Goal: Task Accomplishment & Management: Use online tool/utility

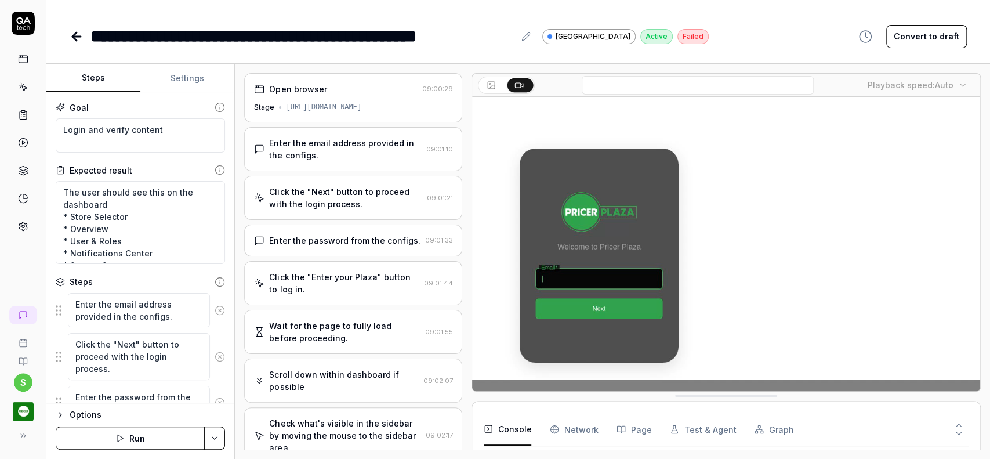
click at [27, 27] on icon at bounding box center [28, 27] width 3 height 5
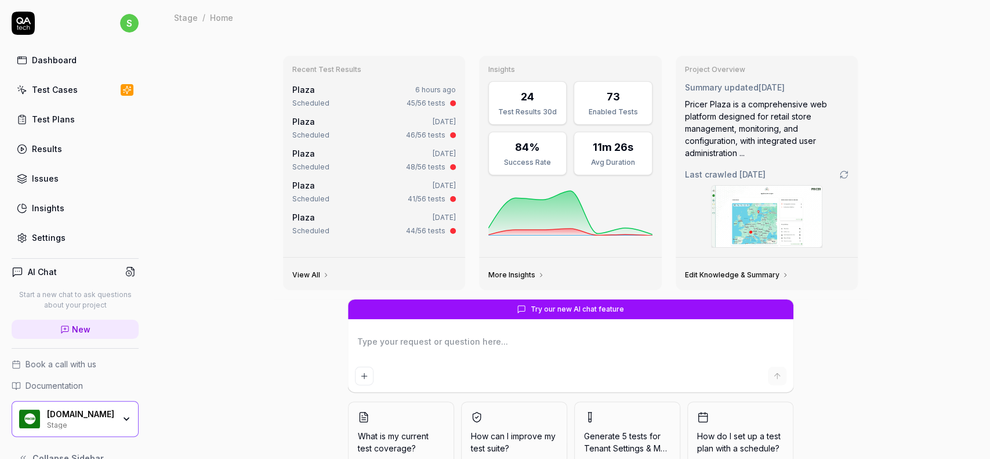
type textarea "*"
click at [52, 94] on div "Test Cases" at bounding box center [55, 89] width 46 height 12
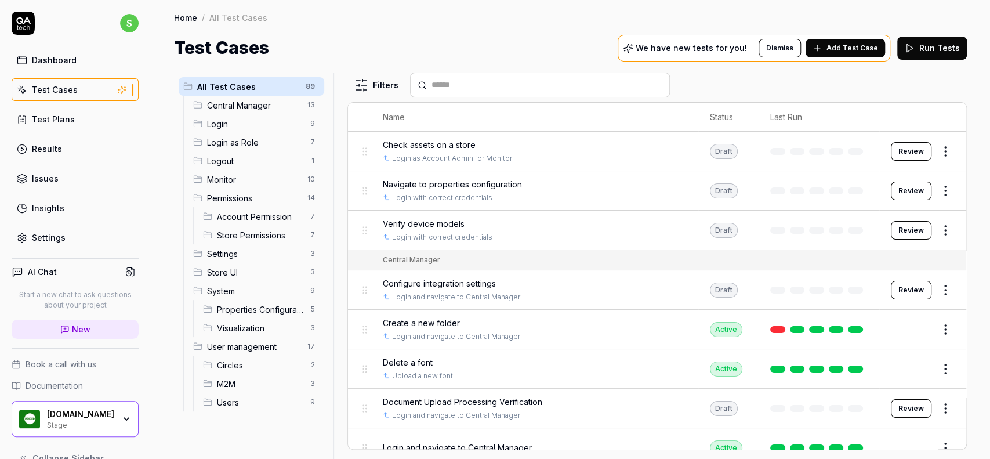
click at [227, 88] on span "All Test Cases" at bounding box center [247, 87] width 101 height 12
click at [66, 115] on div "Test Plans" at bounding box center [53, 119] width 43 height 12
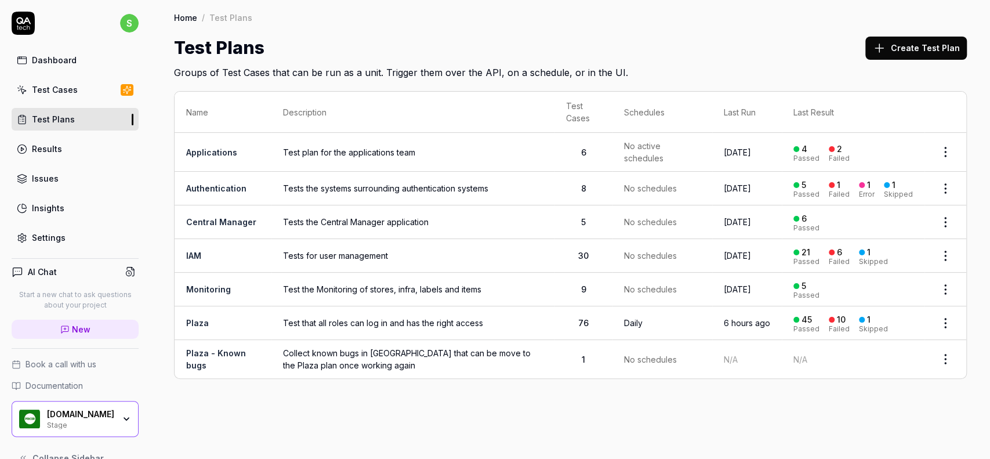
click at [201, 325] on link "Plaza" at bounding box center [197, 323] width 23 height 10
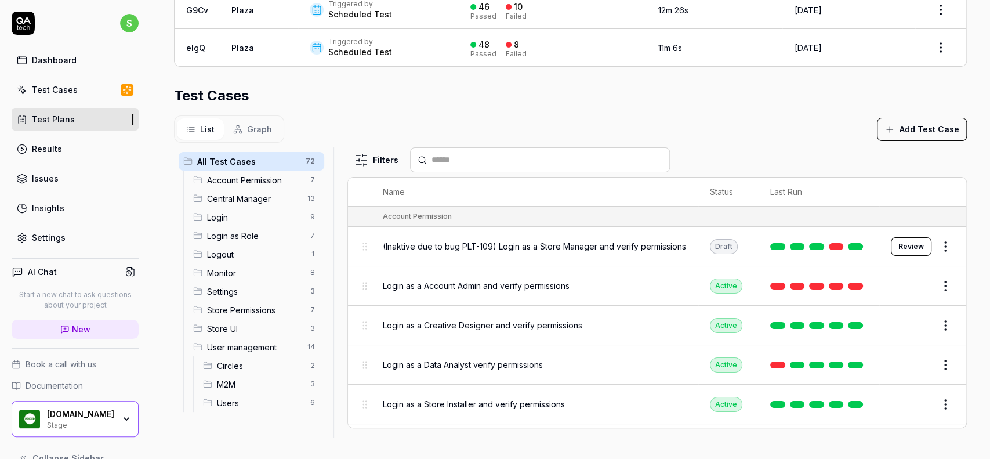
click at [536, 285] on span "Login as a Account Admin and verify permissions" at bounding box center [476, 285] width 187 height 12
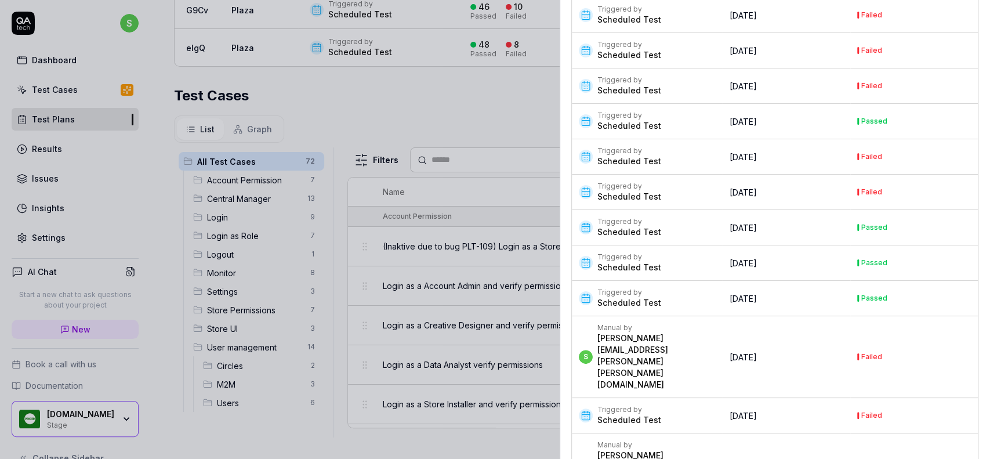
scroll to position [5978, 0]
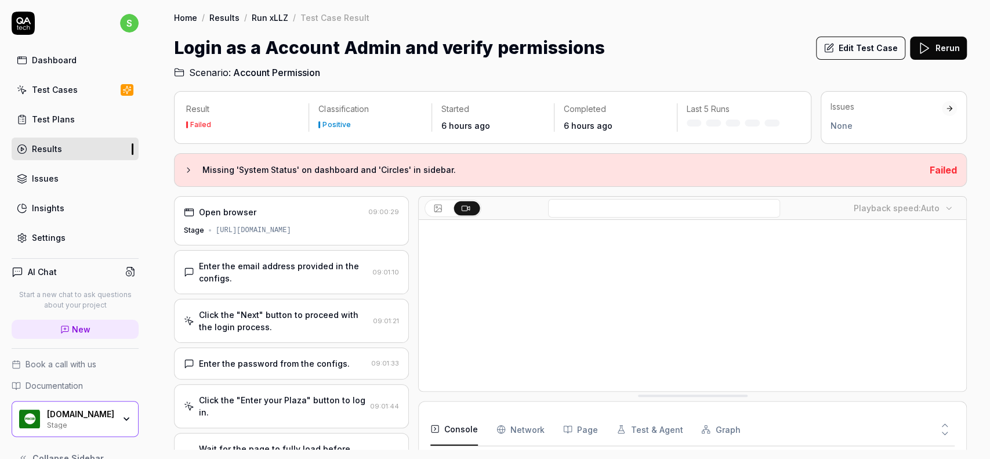
scroll to position [747, 0]
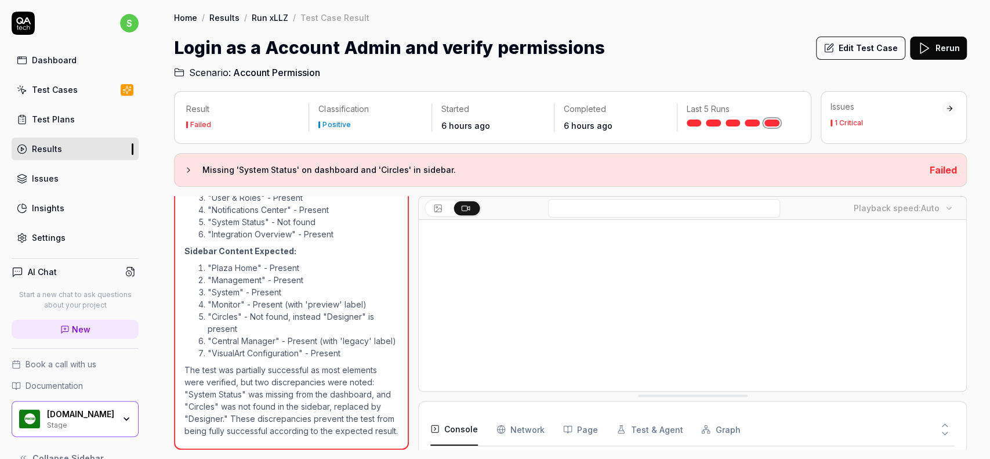
click at [697, 56] on div "Login as a Account Admin and verify permissions Edit Test Case Rerun" at bounding box center [570, 48] width 792 height 26
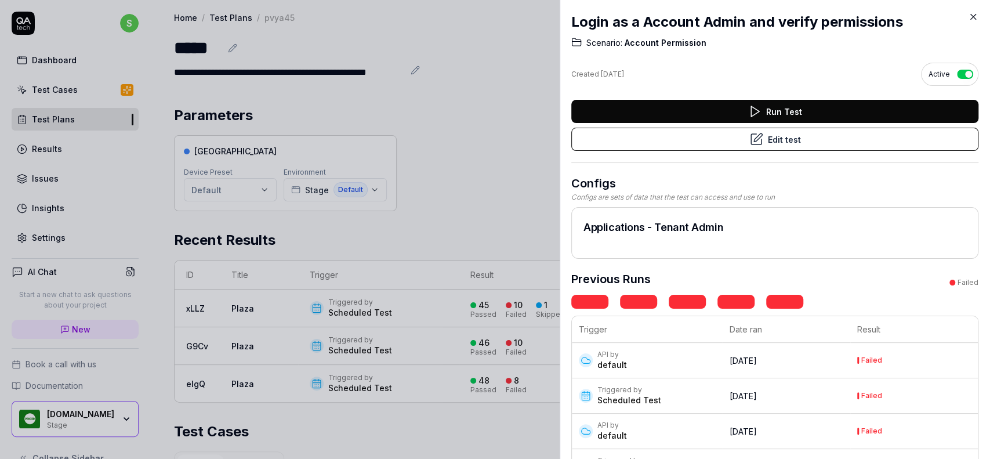
click at [974, 20] on icon at bounding box center [972, 17] width 10 height 10
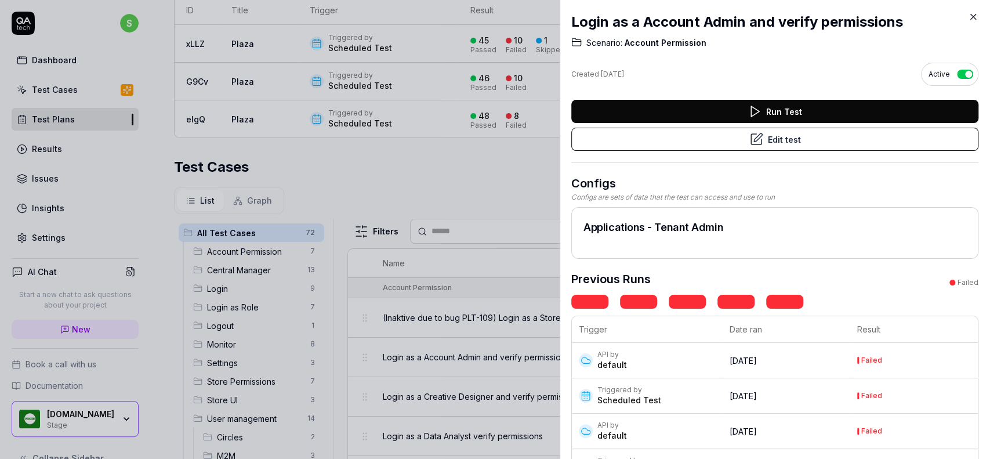
click at [482, 147] on div at bounding box center [495, 229] width 990 height 459
click at [973, 14] on icon at bounding box center [972, 17] width 10 height 10
click at [470, 174] on div at bounding box center [495, 229] width 990 height 459
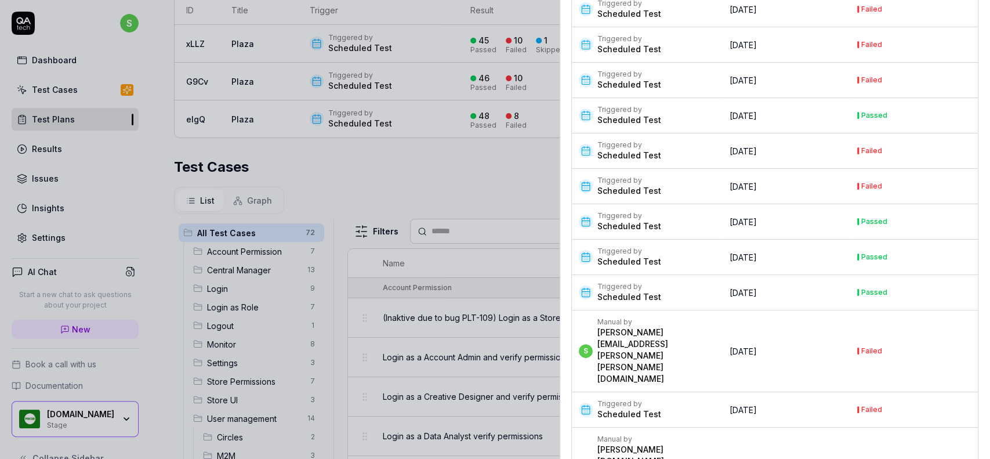
scroll to position [5978, 0]
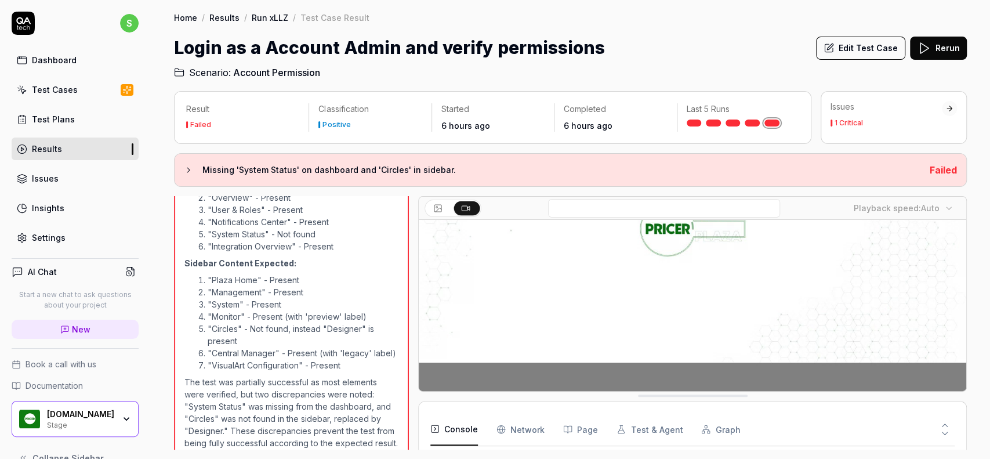
scroll to position [703, 0]
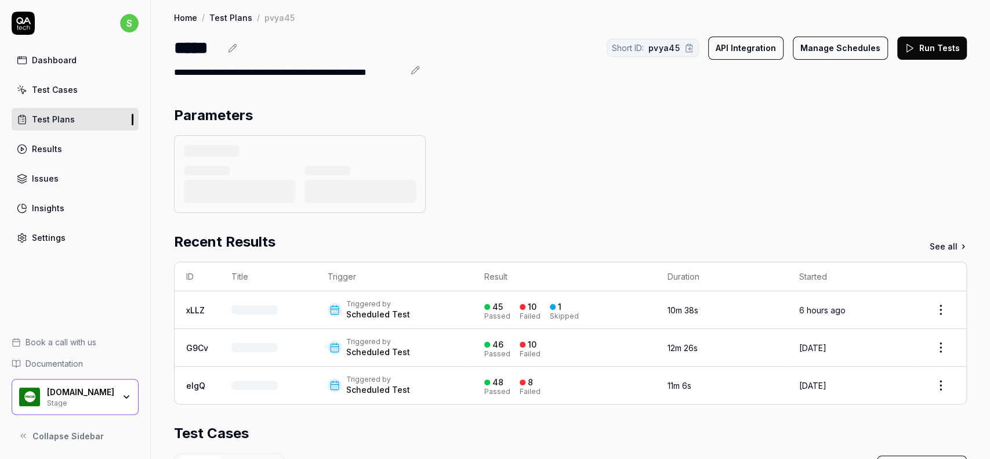
scroll to position [265, 0]
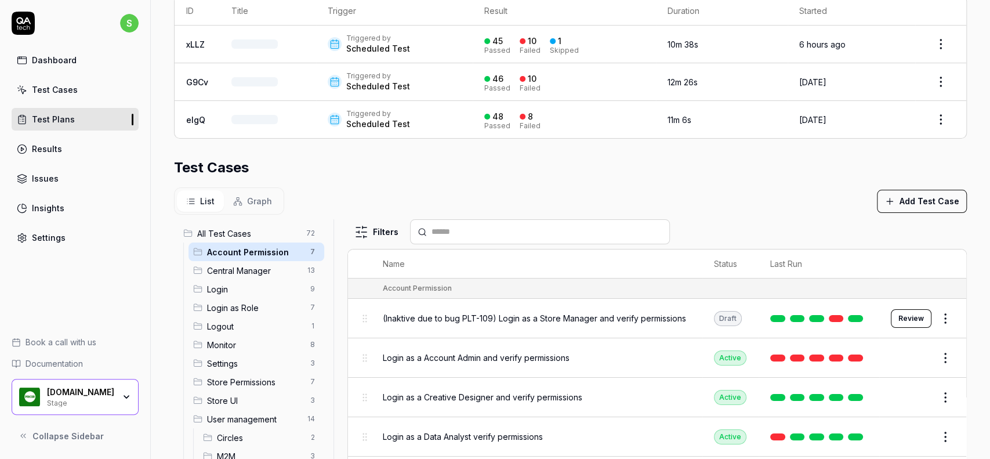
click at [665, 162] on div "Test Cases" at bounding box center [570, 167] width 792 height 21
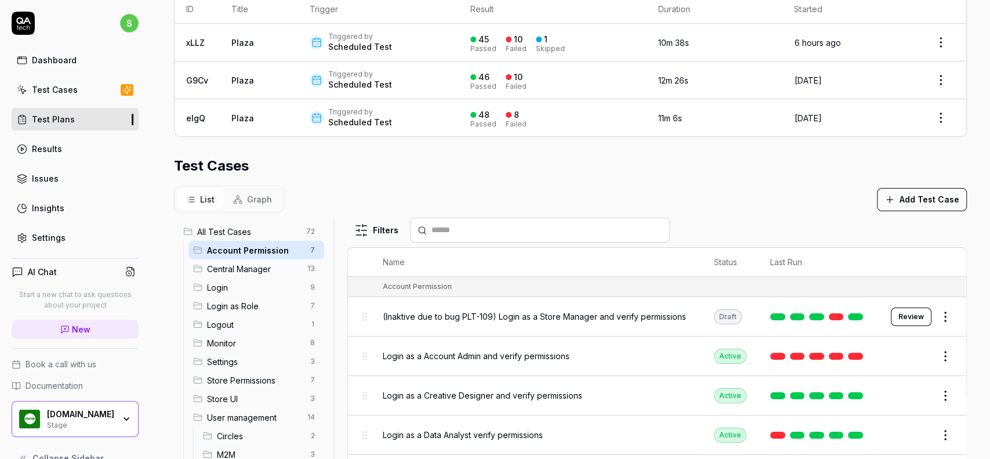
scroll to position [264, 0]
drag, startPoint x: 489, startPoint y: 310, endPoint x: 459, endPoint y: 312, distance: 29.7
click at [459, 312] on span "(Inaktive due to bug PLT-109) Login as a Store Manager and verify permissions" at bounding box center [534, 317] width 303 height 12
copy span "PLT-109)"
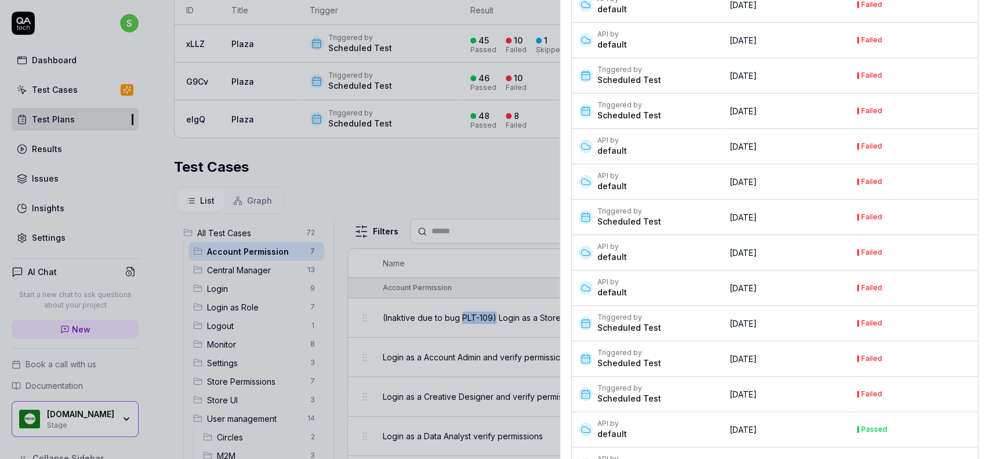
scroll to position [618, 0]
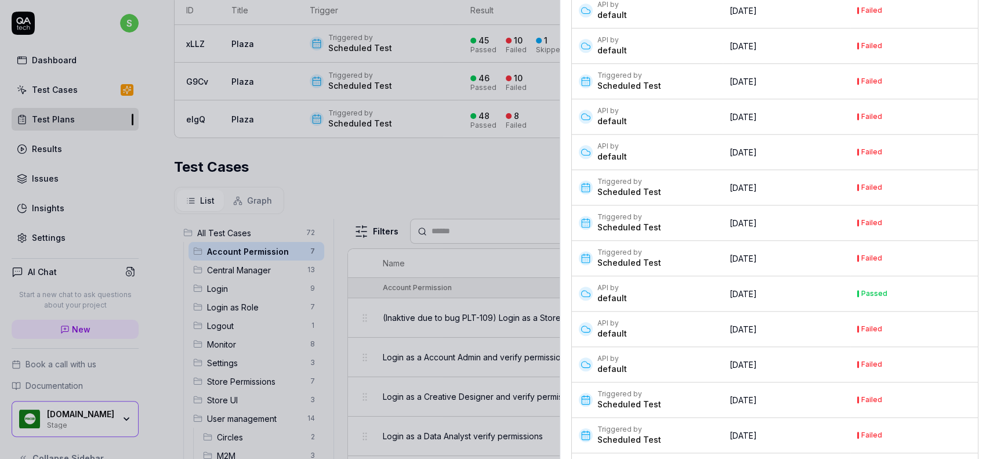
click at [989, 73] on div "(Inaktive due to bug PLT-109) Login as a Store Manager and verify permissions S…" at bounding box center [774, 229] width 430 height 459
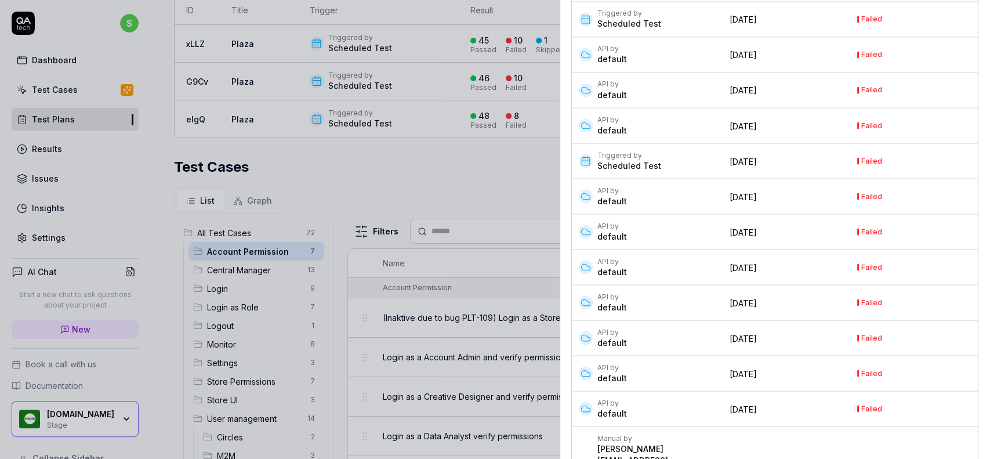
drag, startPoint x: 989, startPoint y: 90, endPoint x: 989, endPoint y: 136, distance: 45.8
click at [989, 136] on div "(Inaktive due to bug PLT-109) Login as a Store Manager and verify permissions S…" at bounding box center [774, 229] width 430 height 459
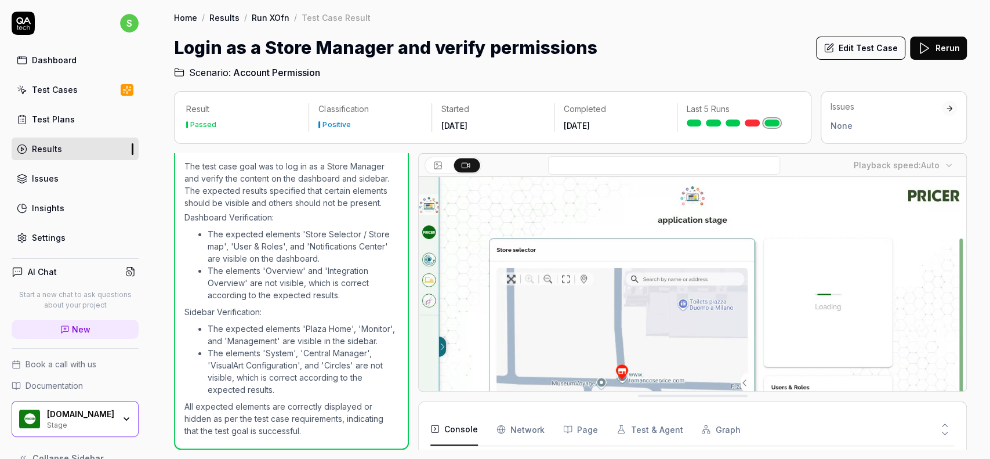
click at [699, 272] on video at bounding box center [692, 348] width 547 height 342
